Goal: Information Seeking & Learning: Find contact information

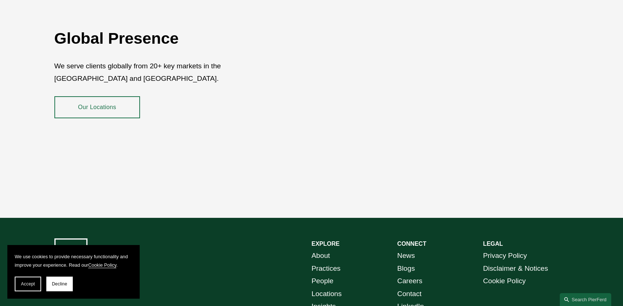
scroll to position [1333, 0]
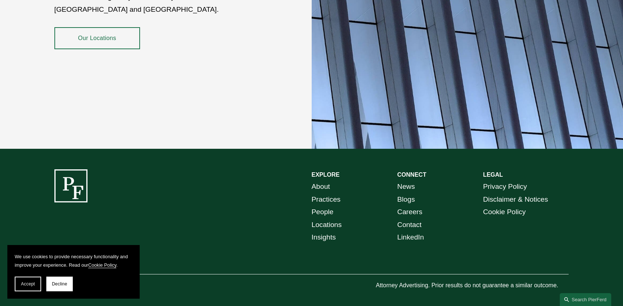
click at [64, 279] on button "Decline" at bounding box center [59, 284] width 26 height 15
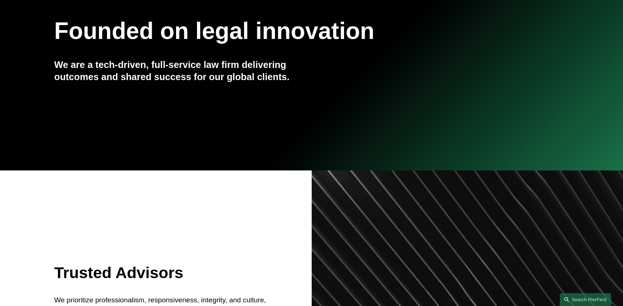
scroll to position [0, 0]
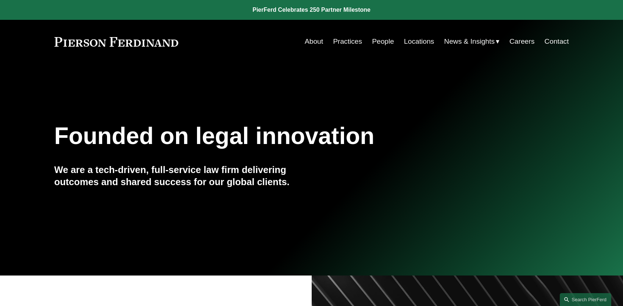
drag, startPoint x: 255, startPoint y: 243, endPoint x: 260, endPoint y: 137, distance: 106.0
click at [408, 36] on link "Locations" at bounding box center [419, 42] width 30 height 14
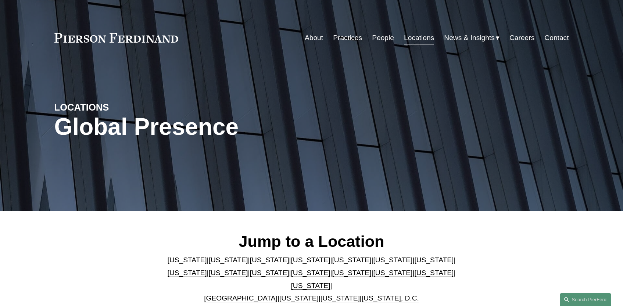
scroll to position [110, 0]
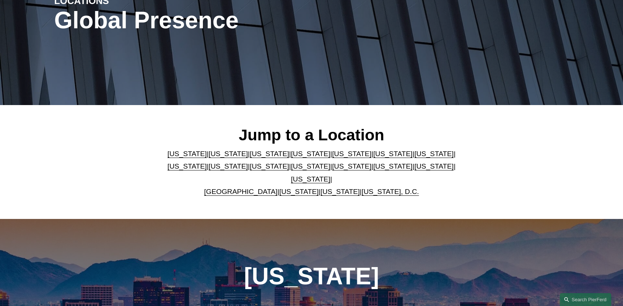
click at [350, 168] on p "Arizona | California | Colorado | Delaware | Florida | Georgia | Illinois | Mas…" at bounding box center [311, 173] width 300 height 51
click at [373, 169] on link "[US_STATE]" at bounding box center [392, 166] width 39 height 8
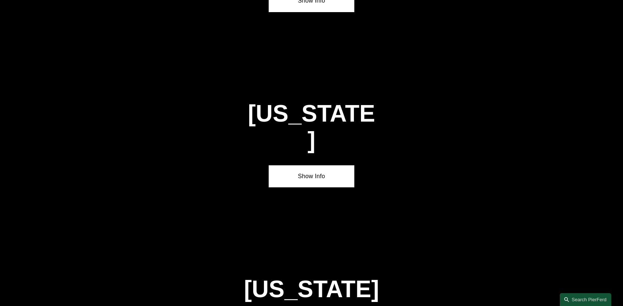
scroll to position [2182, 0]
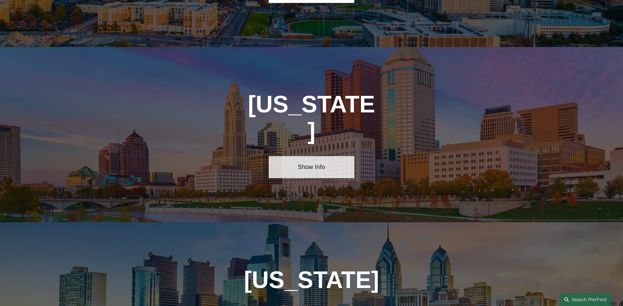
click at [329, 156] on link "Show Info" at bounding box center [312, 167] width 86 height 22
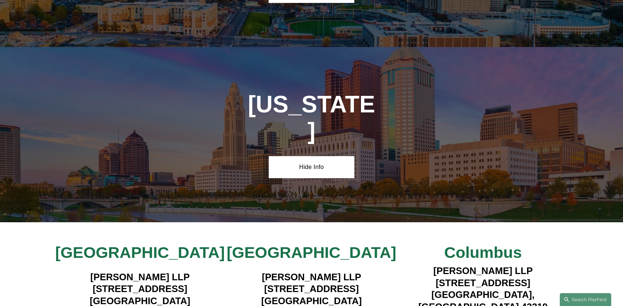
drag, startPoint x: 268, startPoint y: 208, endPoint x: 392, endPoint y: 208, distance: 123.9
click at [392, 271] on h4 "Pierson Ferdinand LLP 1468 West 9th Street, Suite 100 Cleveland, OH 44101" at bounding box center [312, 289] width 172 height 36
drag, startPoint x: 392, startPoint y: 208, endPoint x: 311, endPoint y: 207, distance: 80.5
click at [311, 271] on h4 "Pierson Ferdinand LLP 1468 West 9th Street, Suite 100 Cleveland, OH 44101" at bounding box center [312, 289] width 172 height 36
drag, startPoint x: 289, startPoint y: 208, endPoint x: 278, endPoint y: 207, distance: 11.1
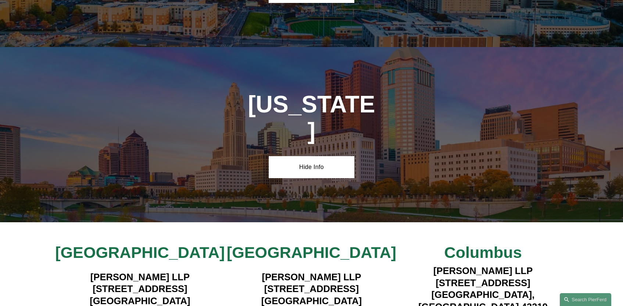
click at [289, 271] on h4 "Pierson Ferdinand LLP 1468 West 9th Street, Suite 100 Cleveland, OH 44101" at bounding box center [312, 289] width 172 height 36
drag, startPoint x: 265, startPoint y: 206, endPoint x: 374, endPoint y: 206, distance: 108.8
click at [374, 271] on h4 "Pierson Ferdinand LLP 1468 West 9th Street, Suite 100 Cleveland, OH 44101" at bounding box center [312, 289] width 172 height 36
copy h4 "Pierson Ferdinand LLP"
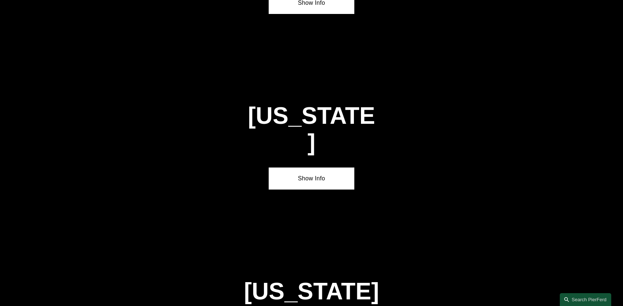
scroll to position [0, 0]
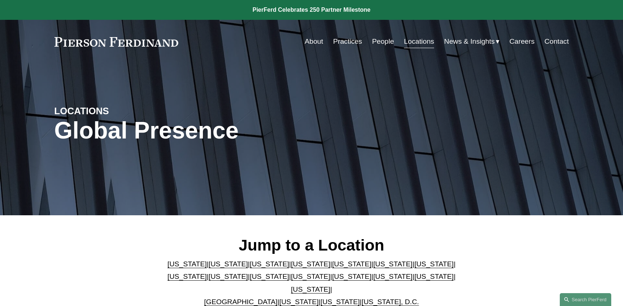
drag, startPoint x: 405, startPoint y: 207, endPoint x: 380, endPoint y: 67, distance: 142.3
click at [0, 0] on span "News" at bounding box center [0, 0] width 0 height 0
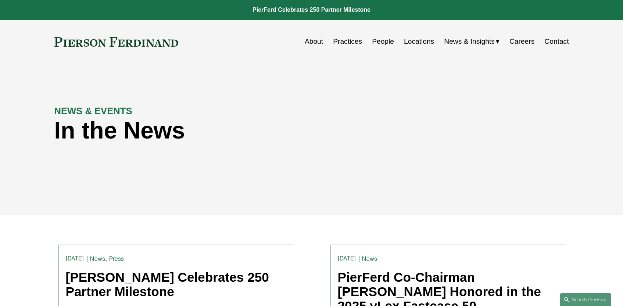
click at [378, 44] on link "People" at bounding box center [383, 42] width 22 height 14
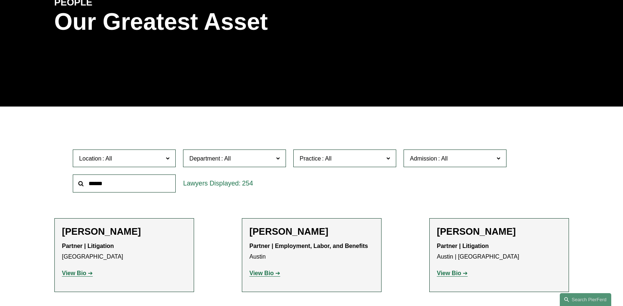
scroll to position [110, 0]
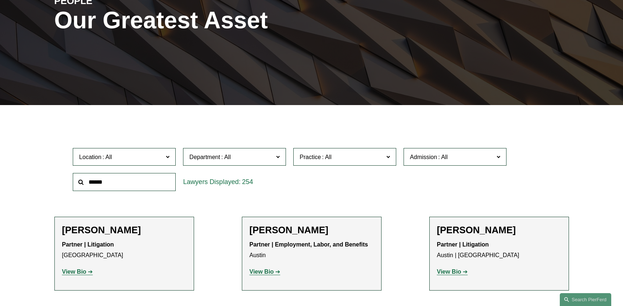
click at [261, 153] on span "Department" at bounding box center [231, 157] width 84 height 10
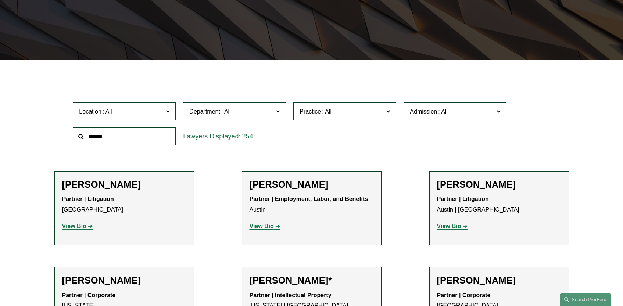
scroll to position [221, 0]
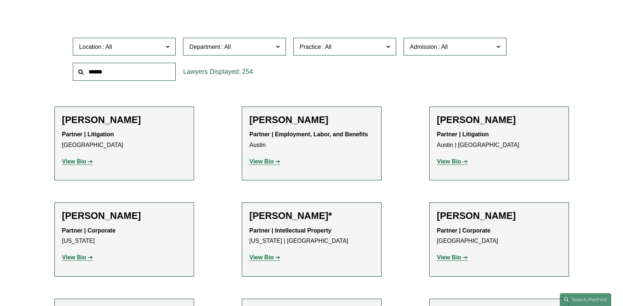
click at [431, 132] on li "William J. Akins Partner | Litigation Austin | Dallas View Bio Location: Austin…" at bounding box center [499, 144] width 140 height 74
click at [359, 51] on span "Practice" at bounding box center [342, 47] width 84 height 10
click at [0, 0] on link "Cyber, Privacy & Technology" at bounding box center [0, 0] width 0 height 0
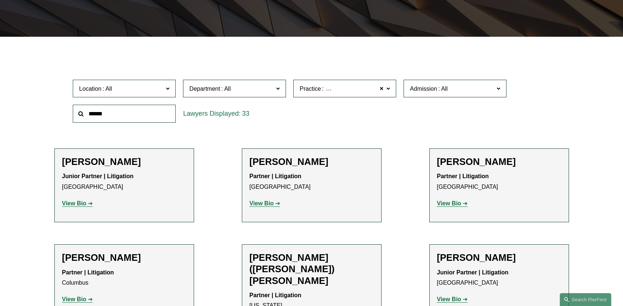
scroll to position [184, 0]
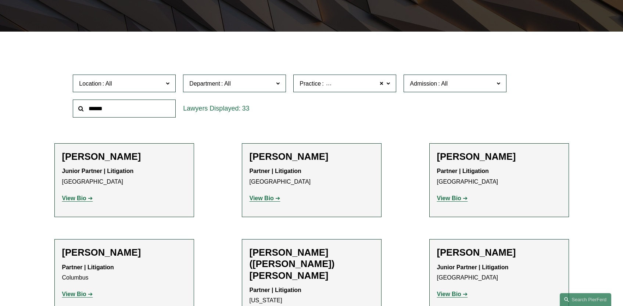
click at [332, 81] on span "Practice Cyber, Privacy & Technology" at bounding box center [342, 84] width 84 height 10
click at [167, 87] on span at bounding box center [168, 83] width 4 height 10
click at [0, 0] on link "Cleveland" at bounding box center [0, 0] width 0 height 0
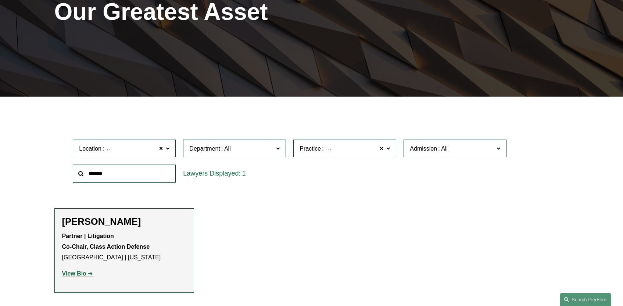
scroll to position [147, 0]
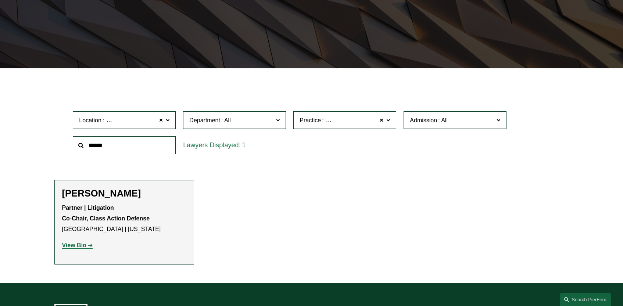
click at [267, 233] on ul "Filter Location Cleveland Cleveland All Atlanta Austin Boston Charlotte Chicago…" at bounding box center [312, 175] width 552 height 179
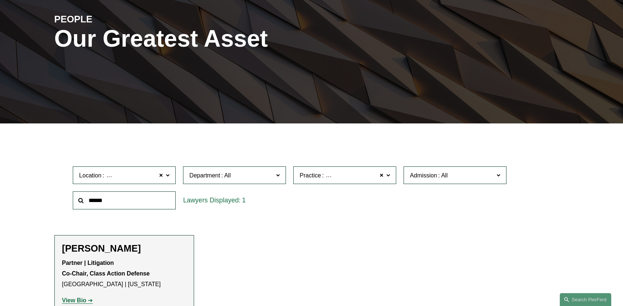
scroll to position [221, 0]
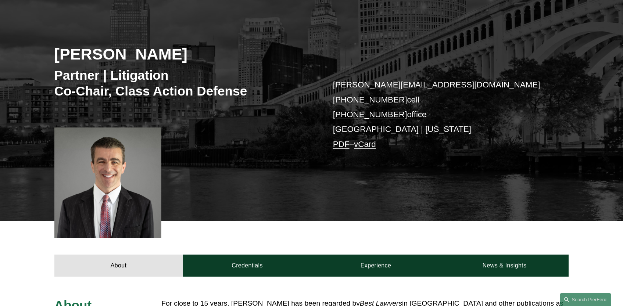
scroll to position [74, 0]
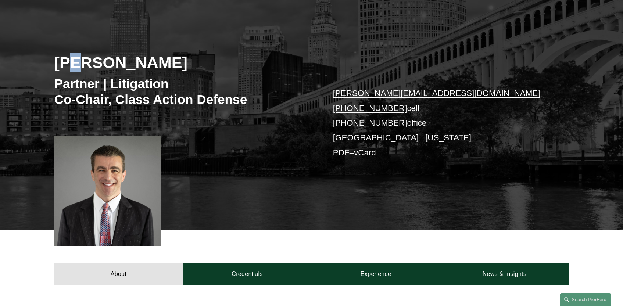
drag, startPoint x: 176, startPoint y: 59, endPoint x: 83, endPoint y: 61, distance: 93.8
click at [83, 61] on h2 "[PERSON_NAME]" at bounding box center [182, 62] width 257 height 19
drag, startPoint x: 83, startPoint y: 61, endPoint x: 60, endPoint y: 62, distance: 22.5
click at [64, 62] on h2 "[PERSON_NAME]" at bounding box center [182, 62] width 257 height 19
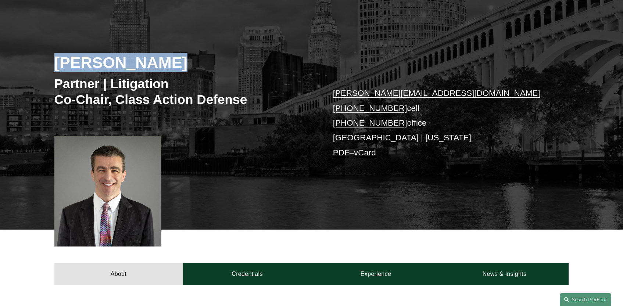
drag, startPoint x: 58, startPoint y: 61, endPoint x: 170, endPoint y: 60, distance: 111.8
click at [170, 60] on h2 "[PERSON_NAME]" at bounding box center [182, 62] width 257 height 19
copy h2 "[PERSON_NAME]"
